Goal: Transaction & Acquisition: Purchase product/service

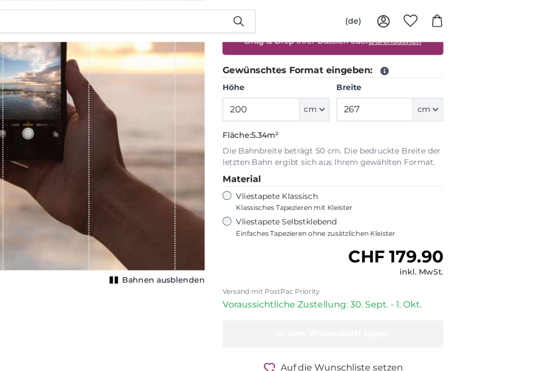
scroll to position [151, 0]
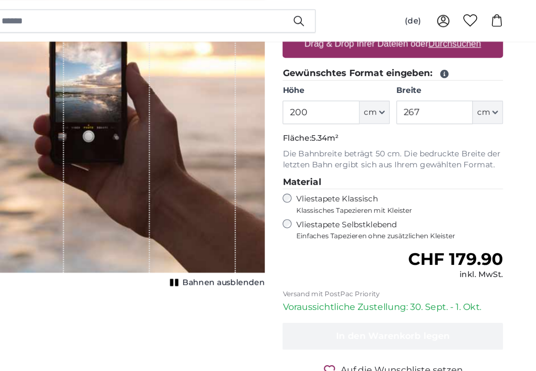
click at [412, 78] on button "cm" at bounding box center [422, 79] width 21 height 16
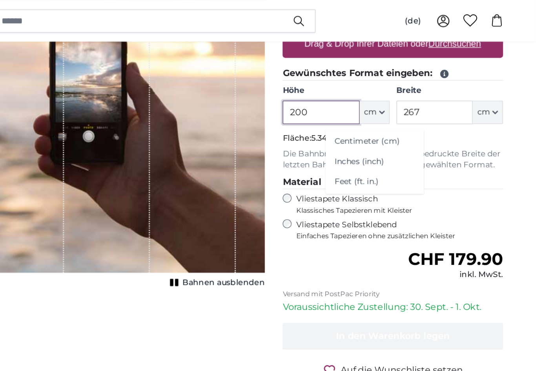
click at [358, 80] on input "200" at bounding box center [385, 79] width 54 height 16
type input "2"
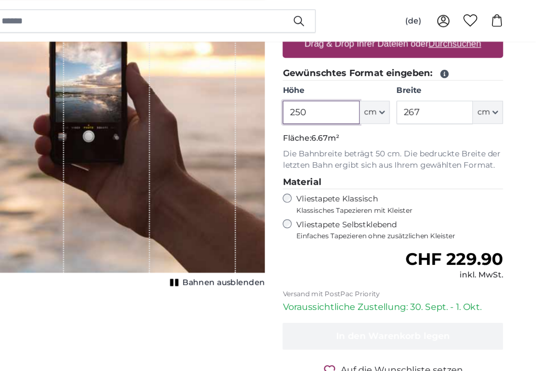
type input "250"
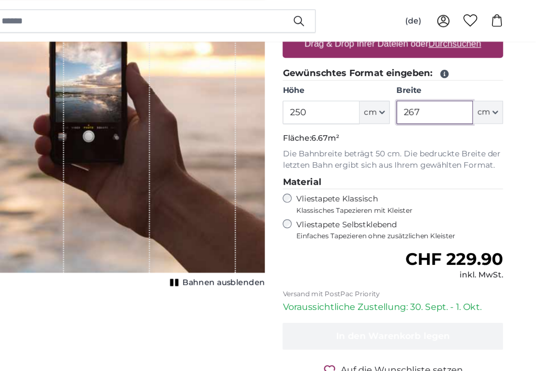
click at [438, 77] on input "267" at bounding box center [465, 79] width 54 height 16
type input "2"
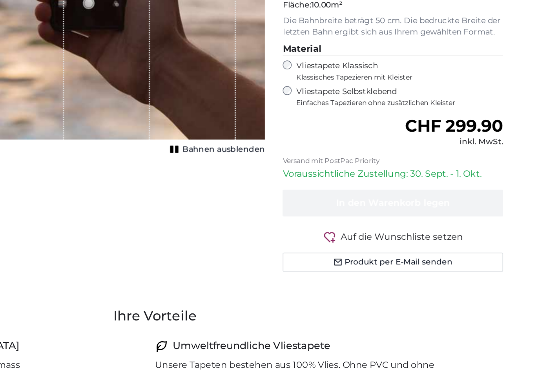
type input "400"
click at [367, 155] on label "Vliestapete Selbstklebend Einfaches Tapezieren ohne zusätzlichen Kleister" at bounding box center [440, 162] width 146 height 15
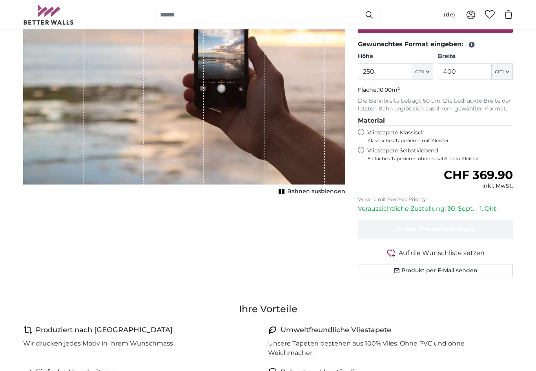
scroll to position [153, 0]
